Goal: Transaction & Acquisition: Book appointment/travel/reservation

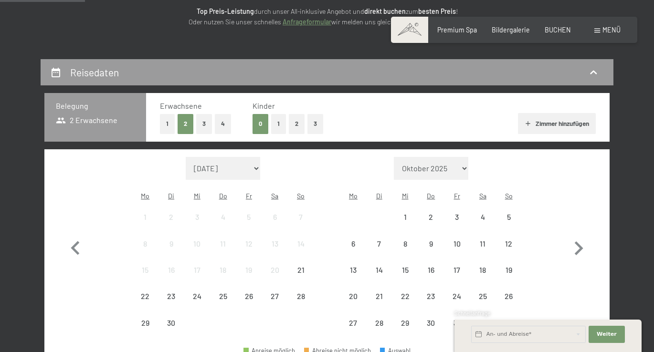
scroll to position [174, 0]
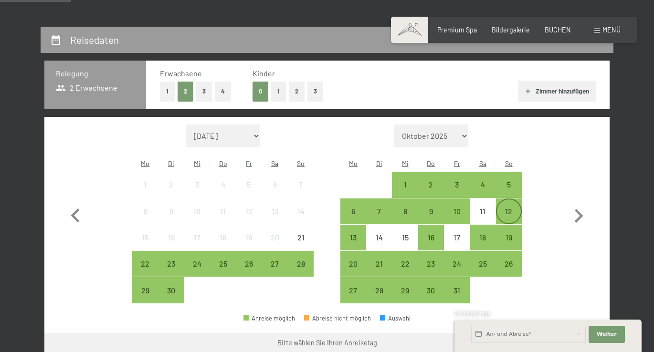
click at [504, 208] on div "12" at bounding box center [509, 220] width 24 height 24
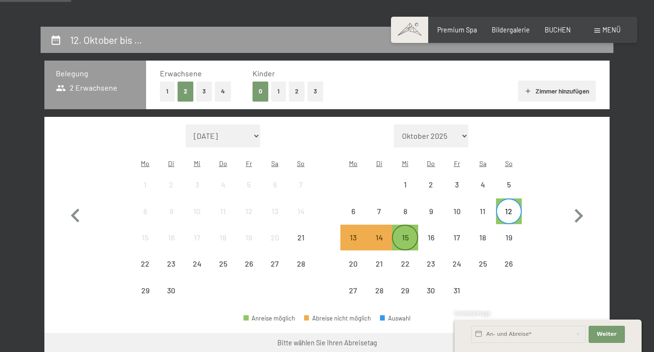
click at [412, 234] on div "15" at bounding box center [405, 246] width 24 height 24
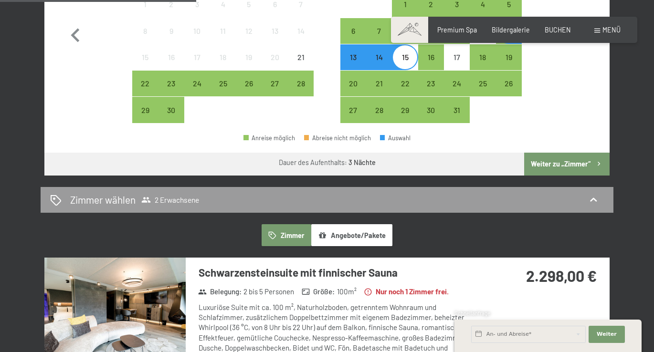
scroll to position [365, 0]
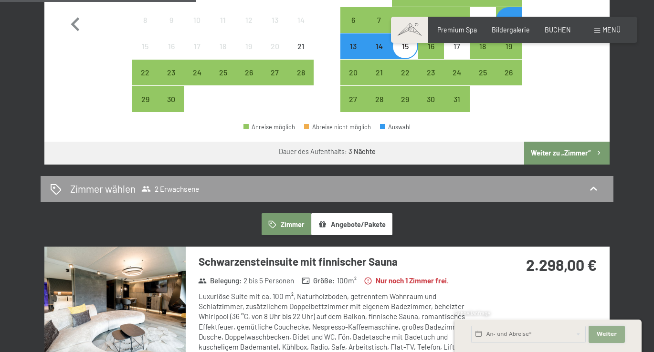
click at [601, 335] on span "Weiter" at bounding box center [607, 335] width 20 height 8
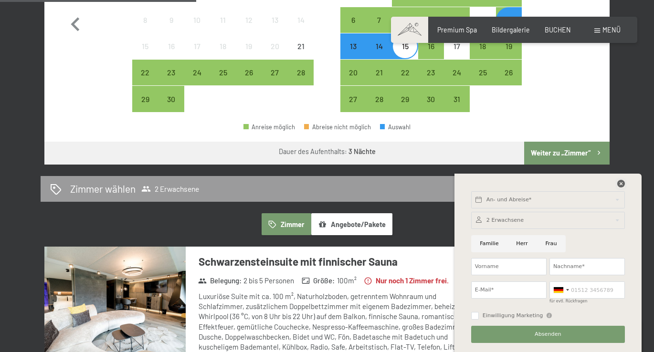
click at [621, 183] on icon at bounding box center [621, 184] width 8 height 8
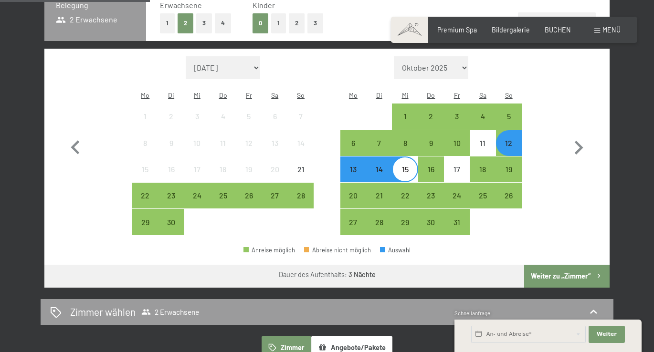
scroll to position [290, 0]
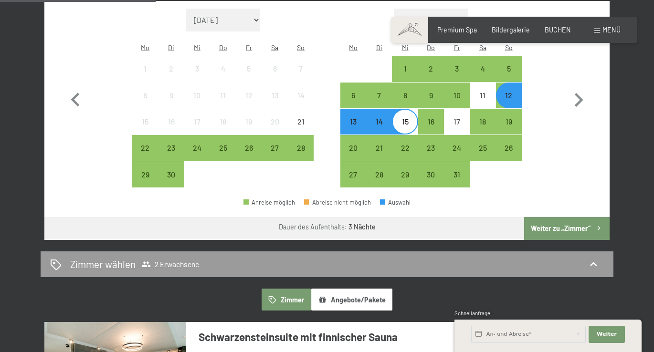
click at [547, 217] on button "Weiter zu „Zimmer“" at bounding box center [566, 228] width 85 height 23
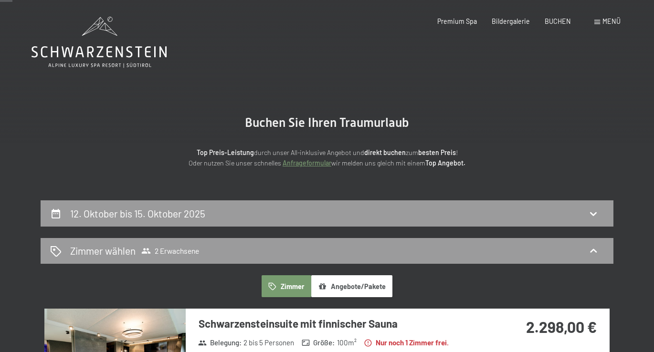
scroll to position [0, 0]
click at [332, 286] on button "Angebote/Pakete" at bounding box center [351, 287] width 81 height 22
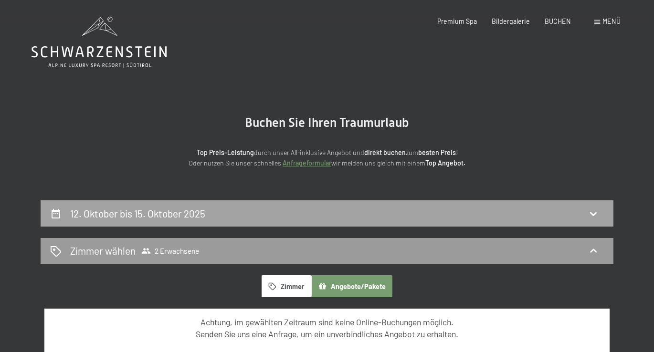
click at [499, 210] on div "12. Oktober bis 15. Oktober 2025" at bounding box center [327, 214] width 554 height 14
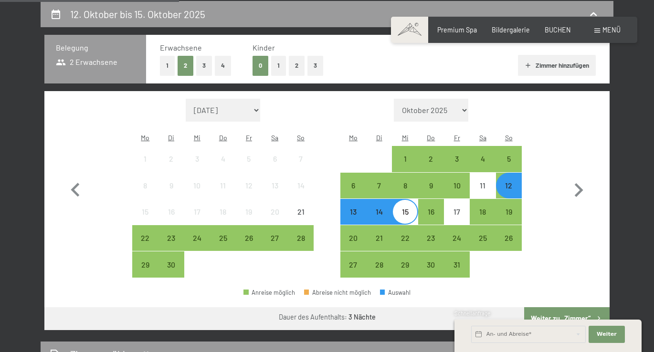
click at [503, 182] on div "12" at bounding box center [509, 194] width 24 height 24
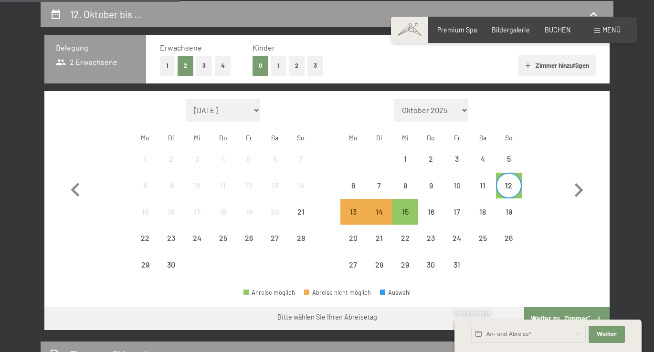
click at [510, 182] on div "12" at bounding box center [509, 194] width 24 height 24
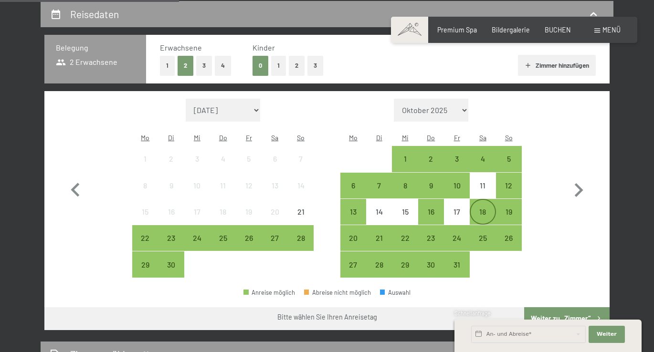
click at [487, 208] on div "18" at bounding box center [483, 220] width 24 height 24
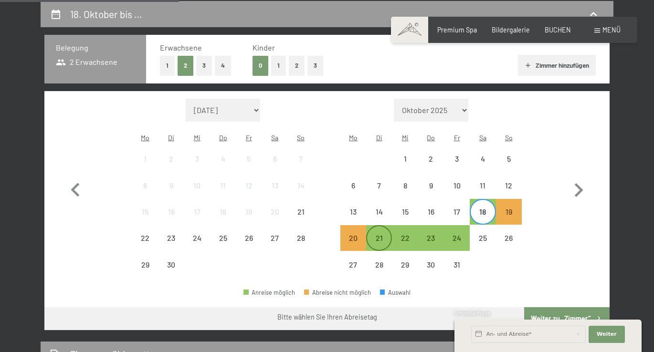
click at [382, 234] on div "21" at bounding box center [379, 246] width 24 height 24
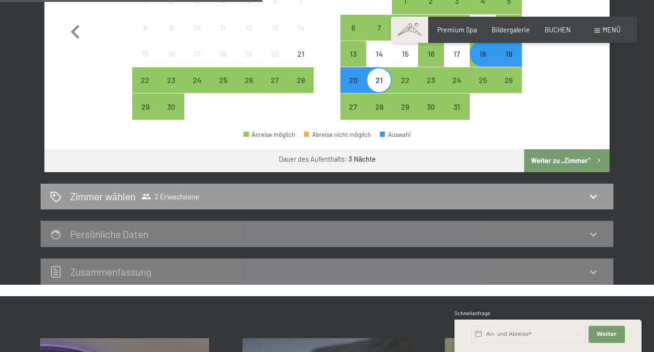
scroll to position [360, 0]
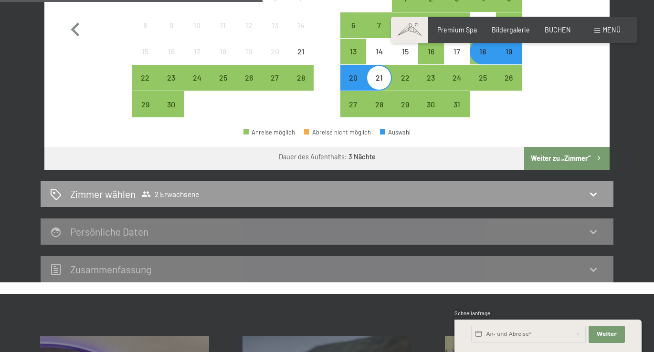
click at [584, 147] on button "Weiter zu „Zimmer“" at bounding box center [566, 158] width 85 height 23
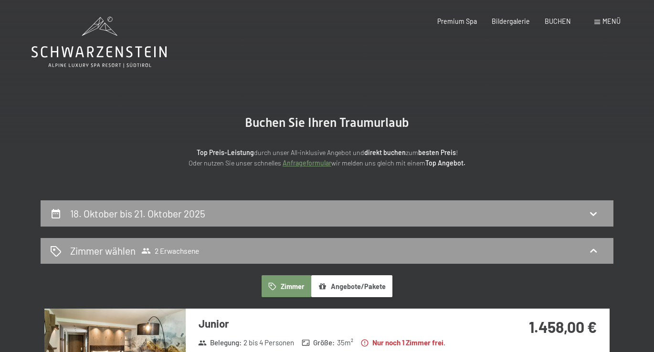
scroll to position [0, 0]
click at [471, 24] on div "Premium Spa" at bounding box center [457, 20] width 40 height 10
click at [554, 23] on span "BUCHEN" at bounding box center [558, 20] width 26 height 8
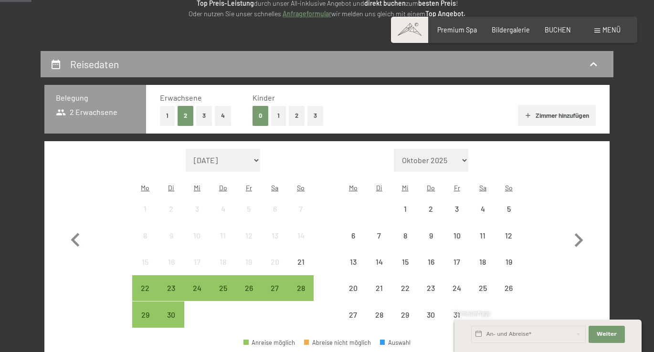
scroll to position [166, 0]
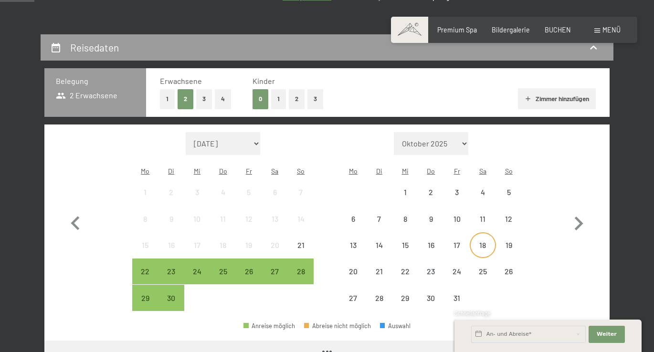
click at [486, 242] on div "18" at bounding box center [483, 254] width 24 height 24
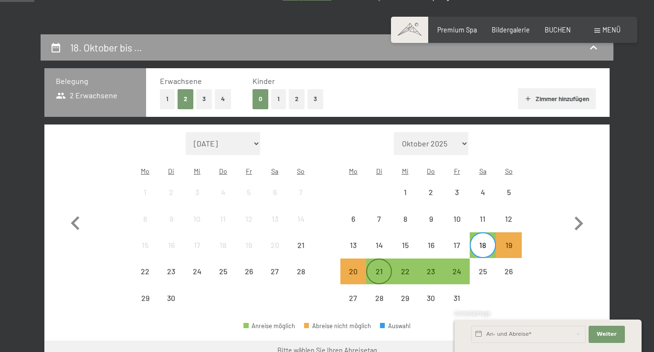
scroll to position [0, 0]
click at [377, 268] on div "21" at bounding box center [379, 280] width 24 height 24
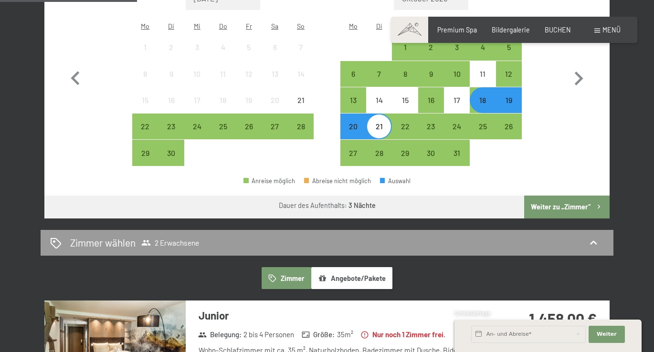
scroll to position [249, 0]
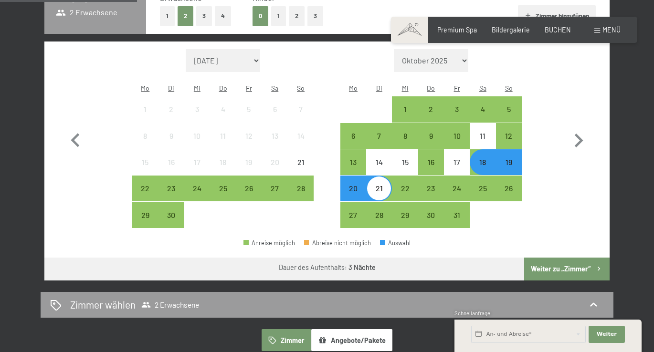
click at [446, 150] on div "17" at bounding box center [457, 162] width 24 height 24
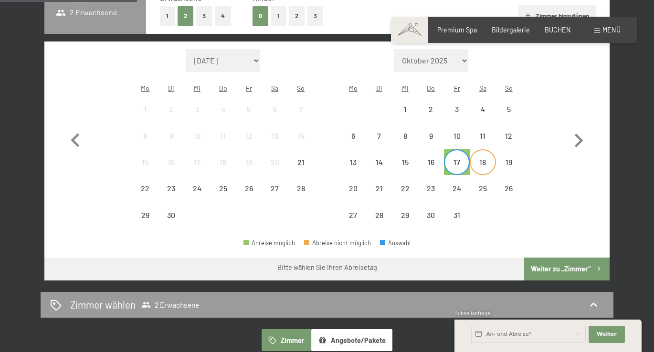
click at [479, 159] on div "18" at bounding box center [483, 171] width 24 height 24
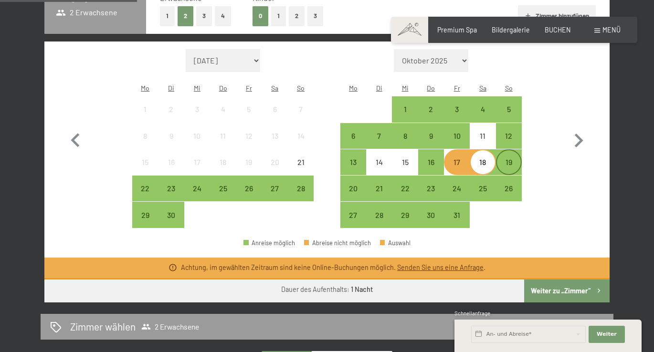
click at [508, 159] on div "19" at bounding box center [509, 171] width 24 height 24
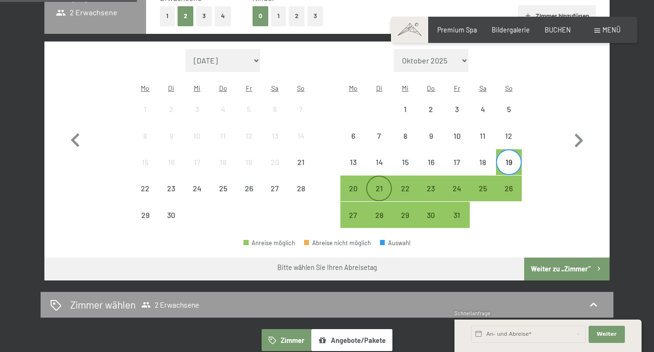
click at [387, 185] on div "21" at bounding box center [379, 197] width 24 height 24
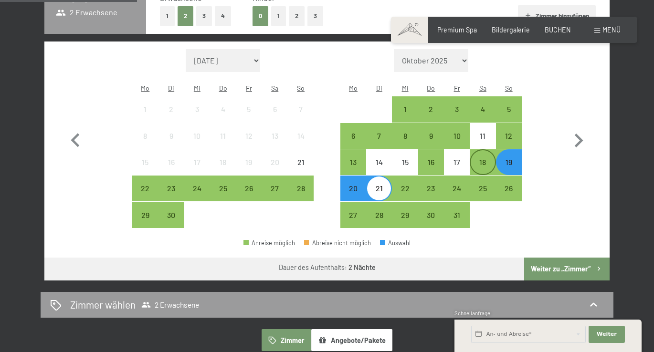
click at [491, 159] on div "18" at bounding box center [483, 171] width 24 height 24
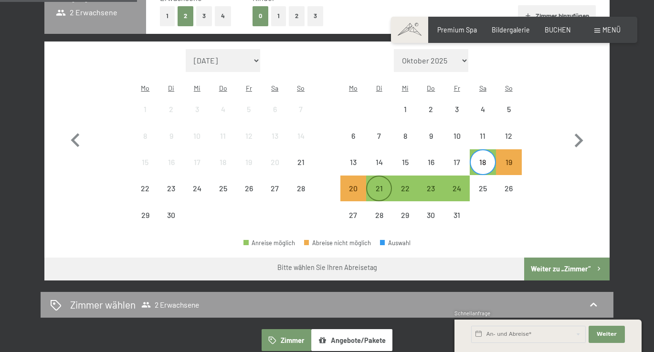
click at [381, 185] on div "21" at bounding box center [379, 197] width 24 height 24
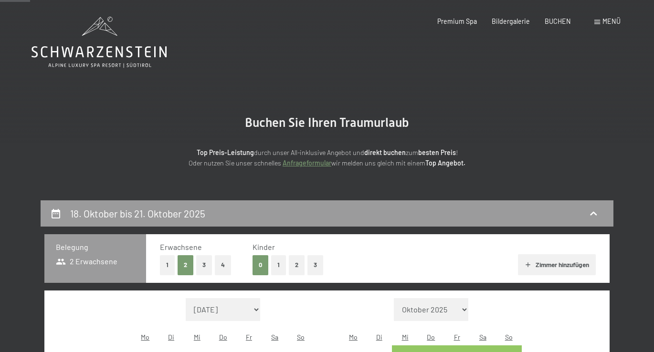
scroll to position [0, 0]
